Goal: Navigation & Orientation: Find specific page/section

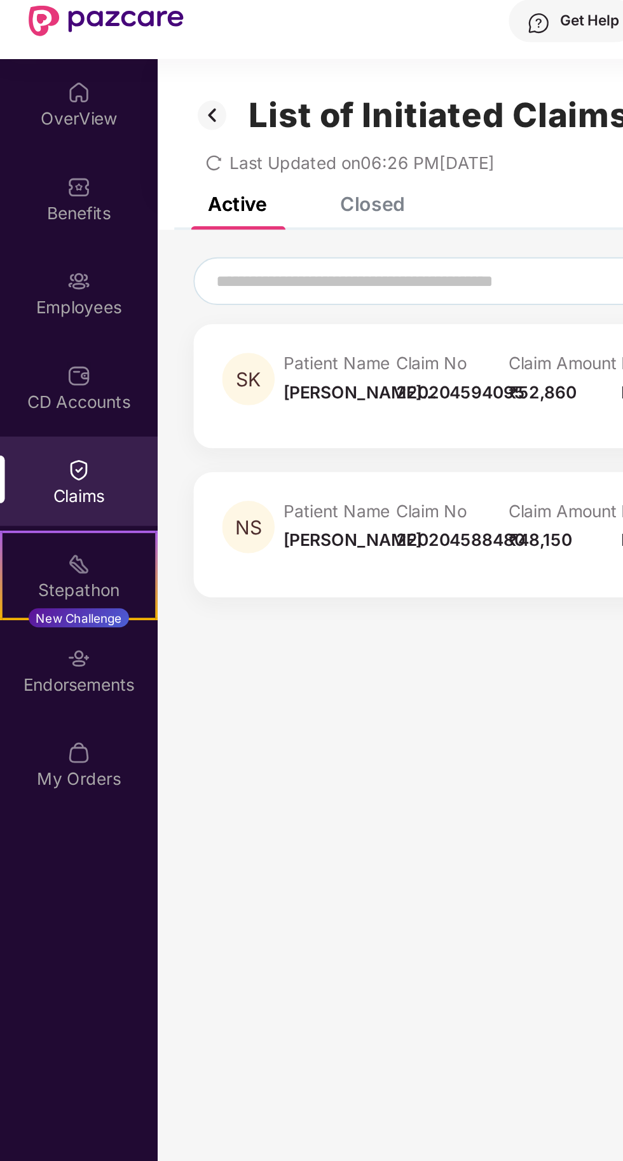
click at [40, 115] on div "Benefits" at bounding box center [42, 115] width 84 height 48
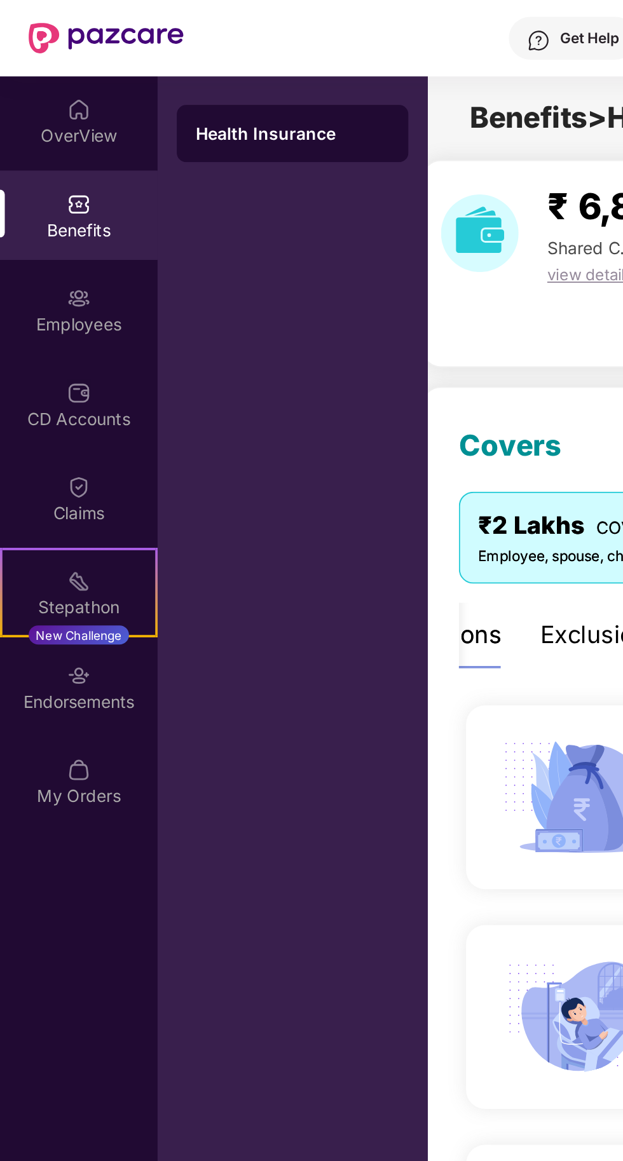
click at [46, 121] on div "Benefits" at bounding box center [42, 122] width 84 height 13
